Goal: Navigation & Orientation: Find specific page/section

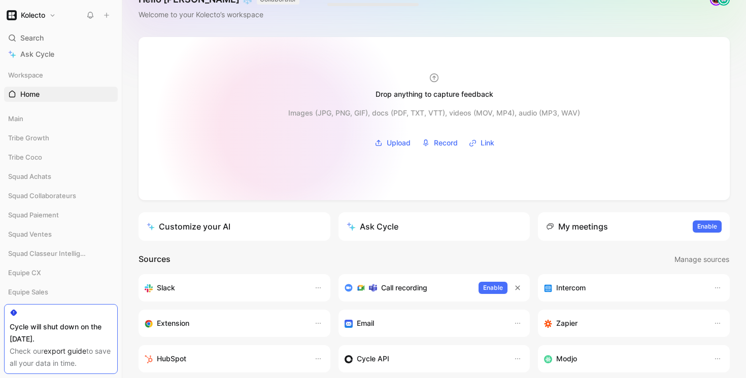
scroll to position [25, 0]
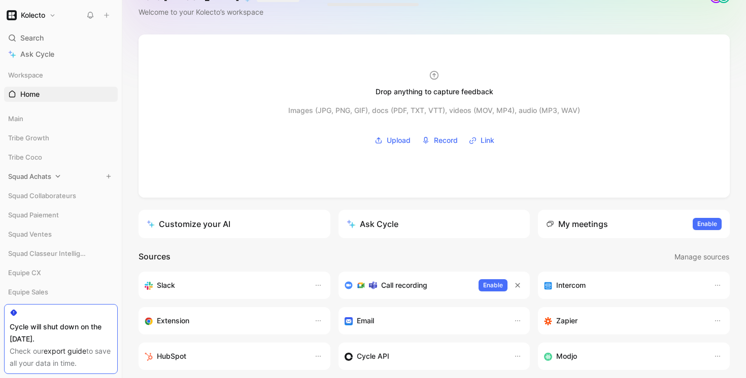
click at [42, 174] on span "Squad Achats" at bounding box center [29, 176] width 43 height 10
click at [39, 196] on span "Inbox Achats" at bounding box center [42, 196] width 44 height 10
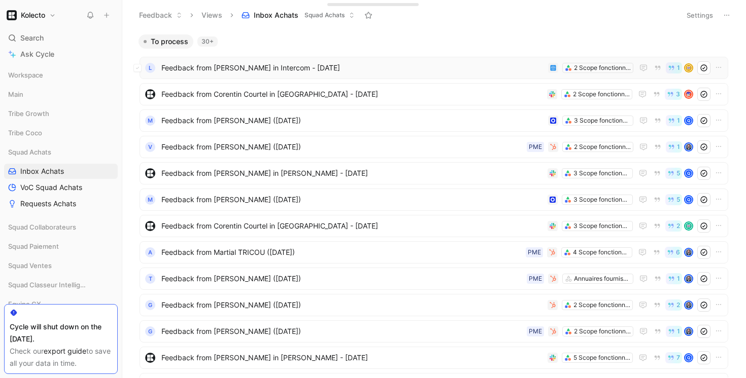
click at [365, 77] on div "L Feedback from [PERSON_NAME] in Intercom - [DATE] 2 Scope fonctionnels 1" at bounding box center [433, 68] width 588 height 22
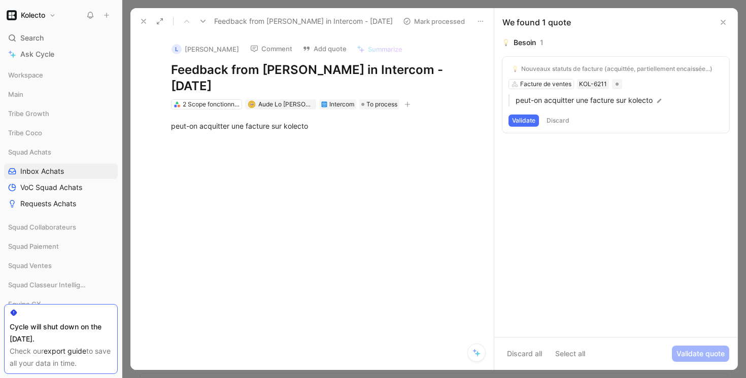
click at [145, 20] on use at bounding box center [144, 21] width 4 height 4
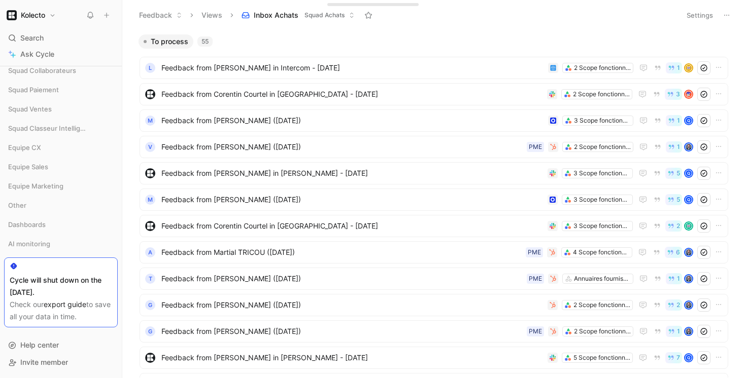
scroll to position [155, 0]
click at [42, 227] on span "Dashboards" at bounding box center [27, 227] width 38 height 10
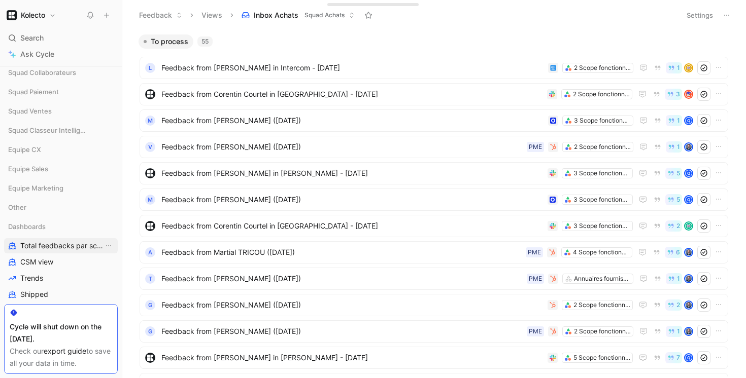
click at [44, 243] on span "Total feedbacks par scope" at bounding box center [61, 246] width 83 height 10
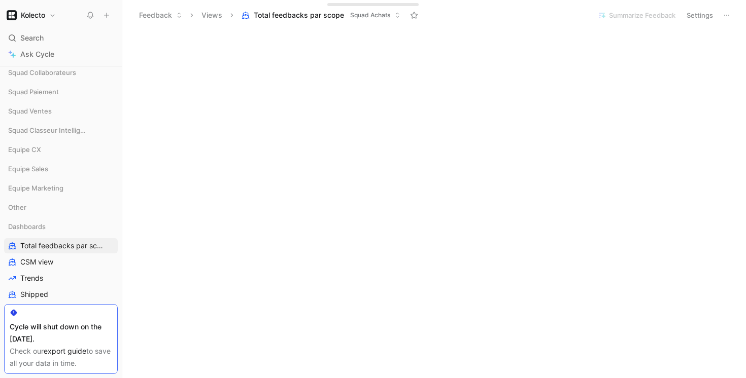
click at [43, 12] on h1 "Kolecto" at bounding box center [33, 15] width 24 height 9
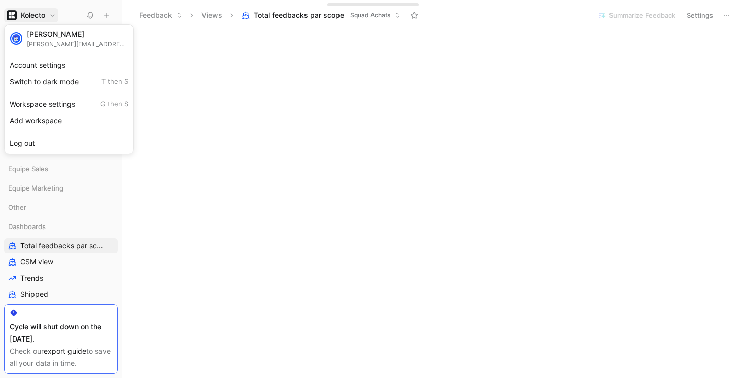
click at [43, 12] on div at bounding box center [373, 189] width 746 height 378
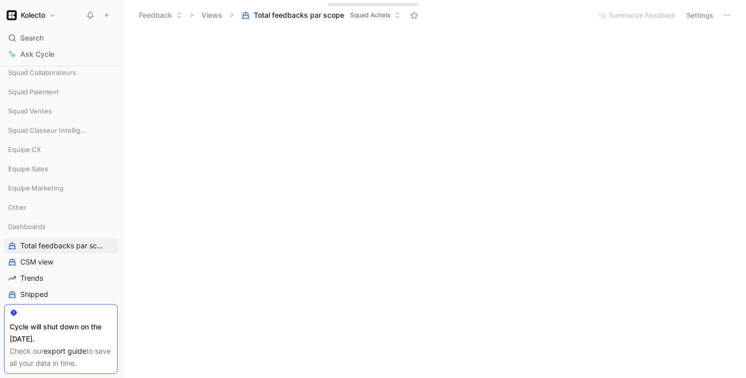
click at [59, 337] on div "Cycle will shut down on the [DATE]." at bounding box center [61, 333] width 102 height 24
